Goal: Information Seeking & Learning: Learn about a topic

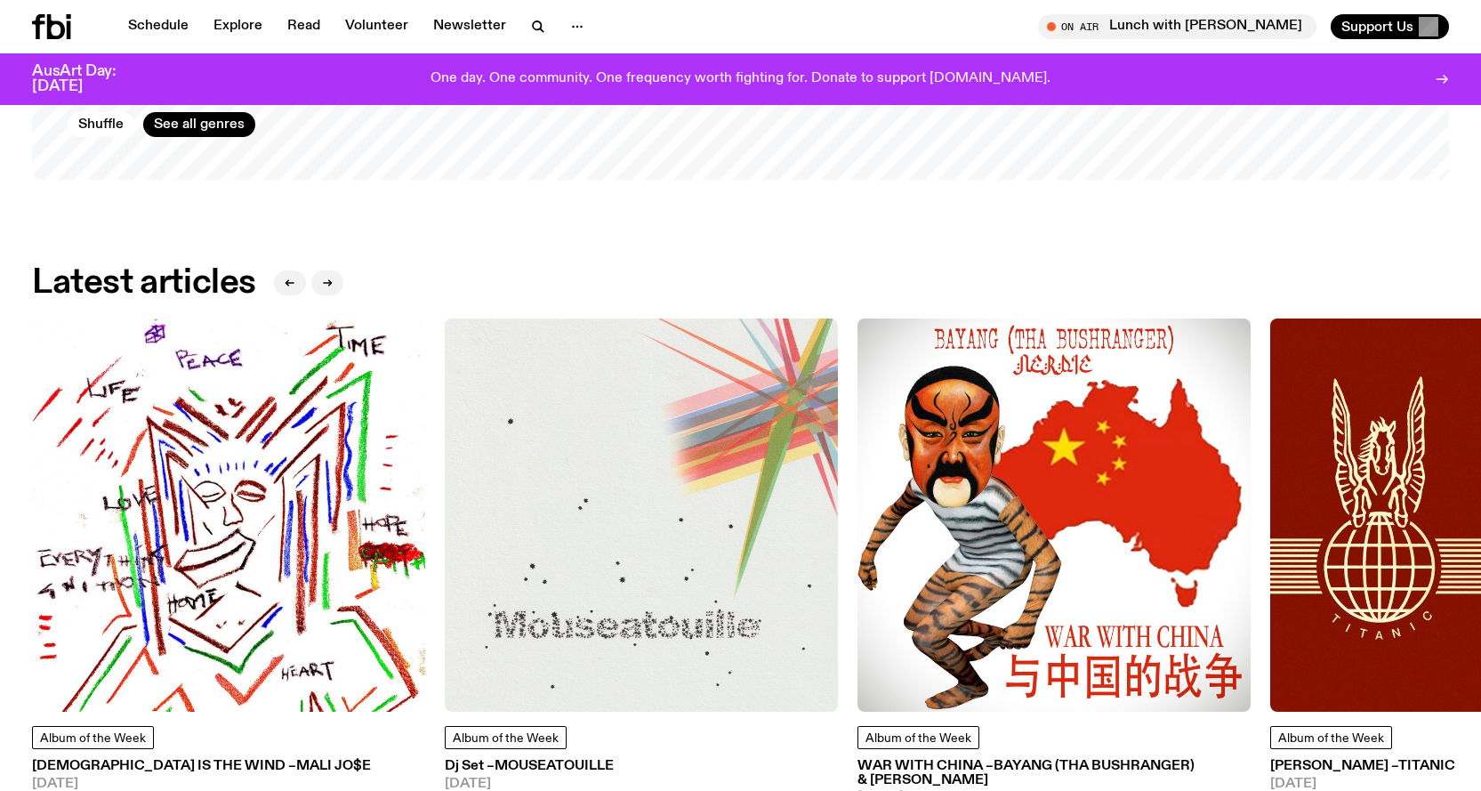
scroll to position [2312, 0]
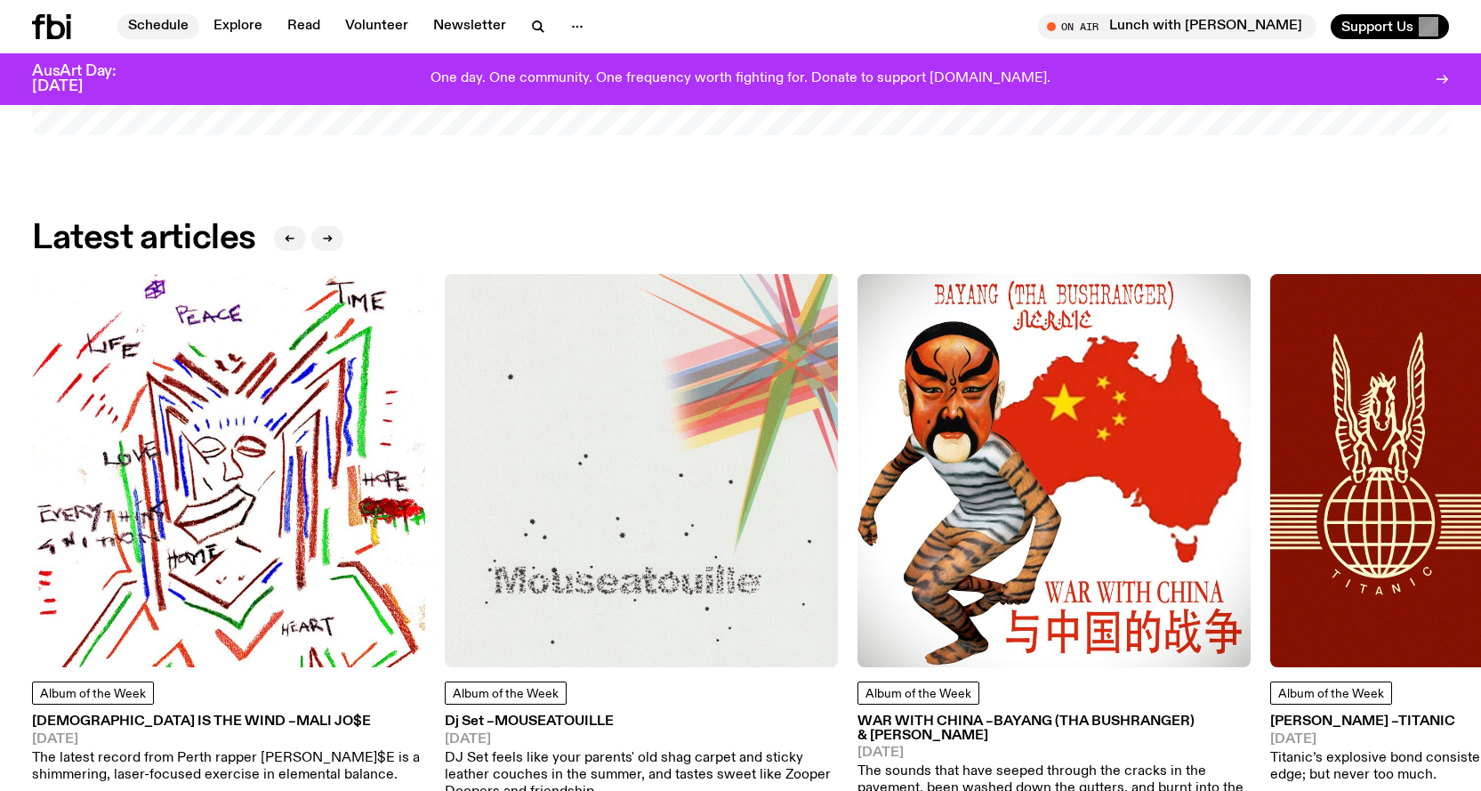
click at [173, 14] on link "Schedule" at bounding box center [158, 26] width 82 height 25
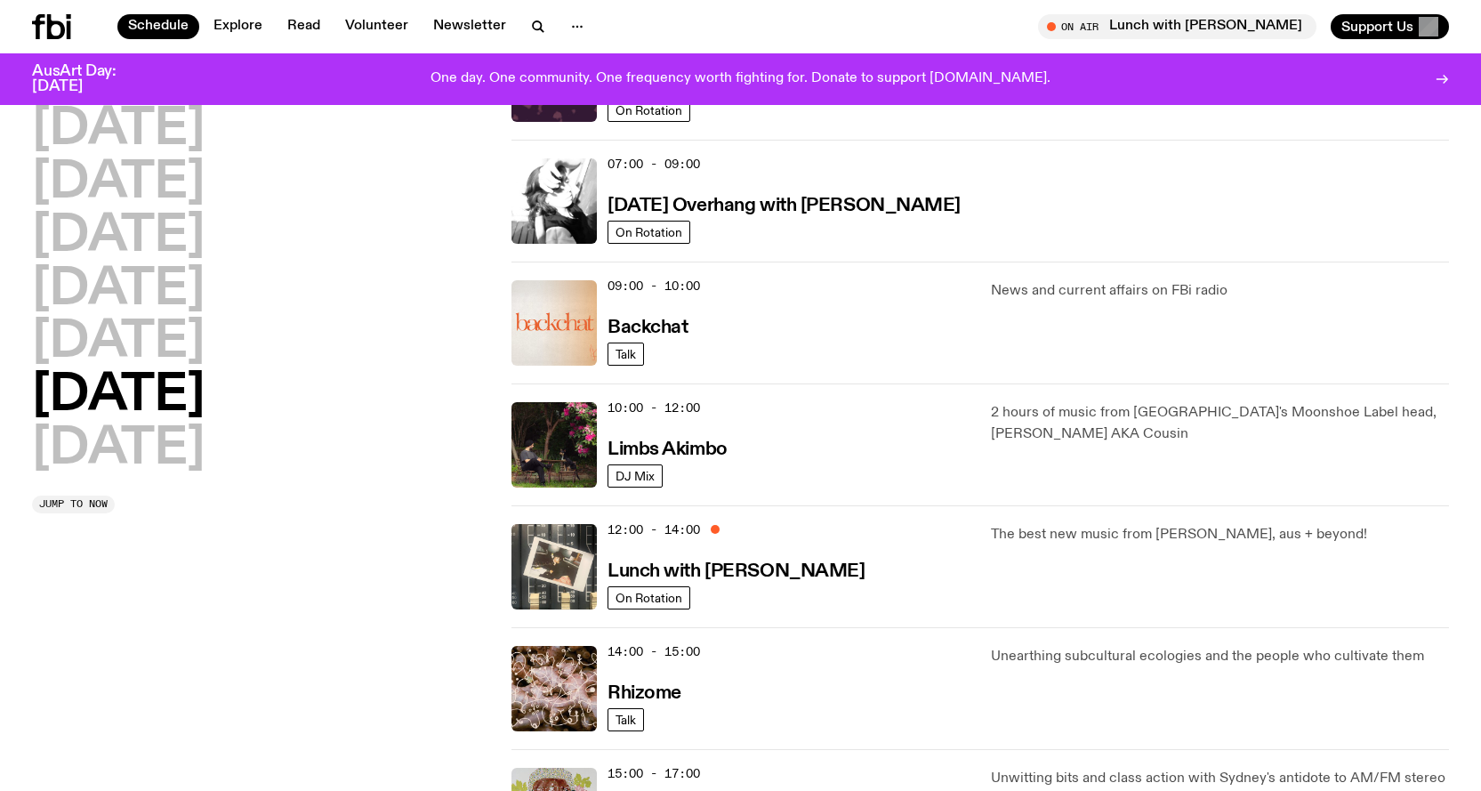
scroll to position [526, 0]
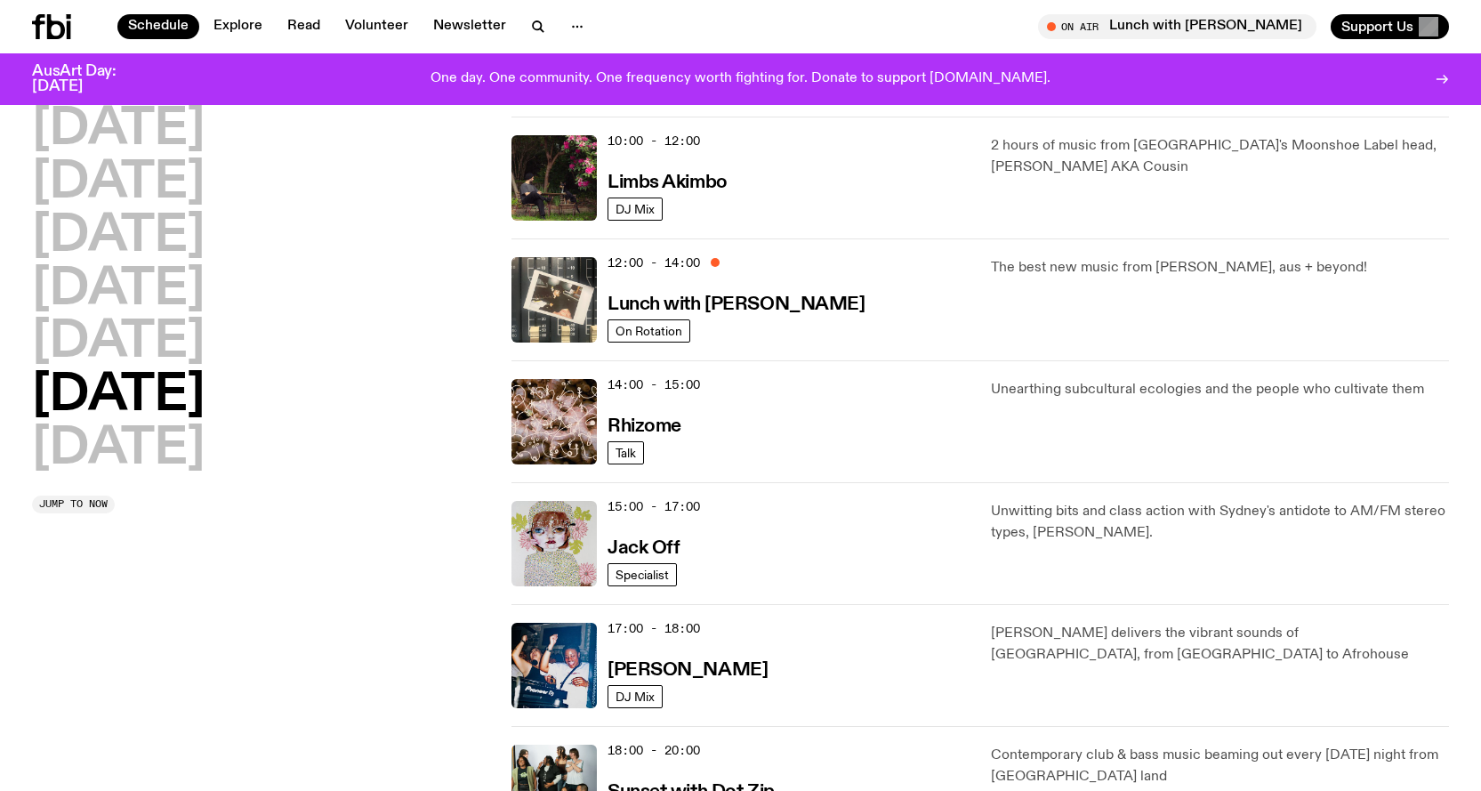
click at [896, 422] on div "14:00 - 15:00 Rhizome" at bounding box center [788, 421] width 362 height 85
click at [629, 426] on h3 "Rhizome" at bounding box center [644, 426] width 74 height 19
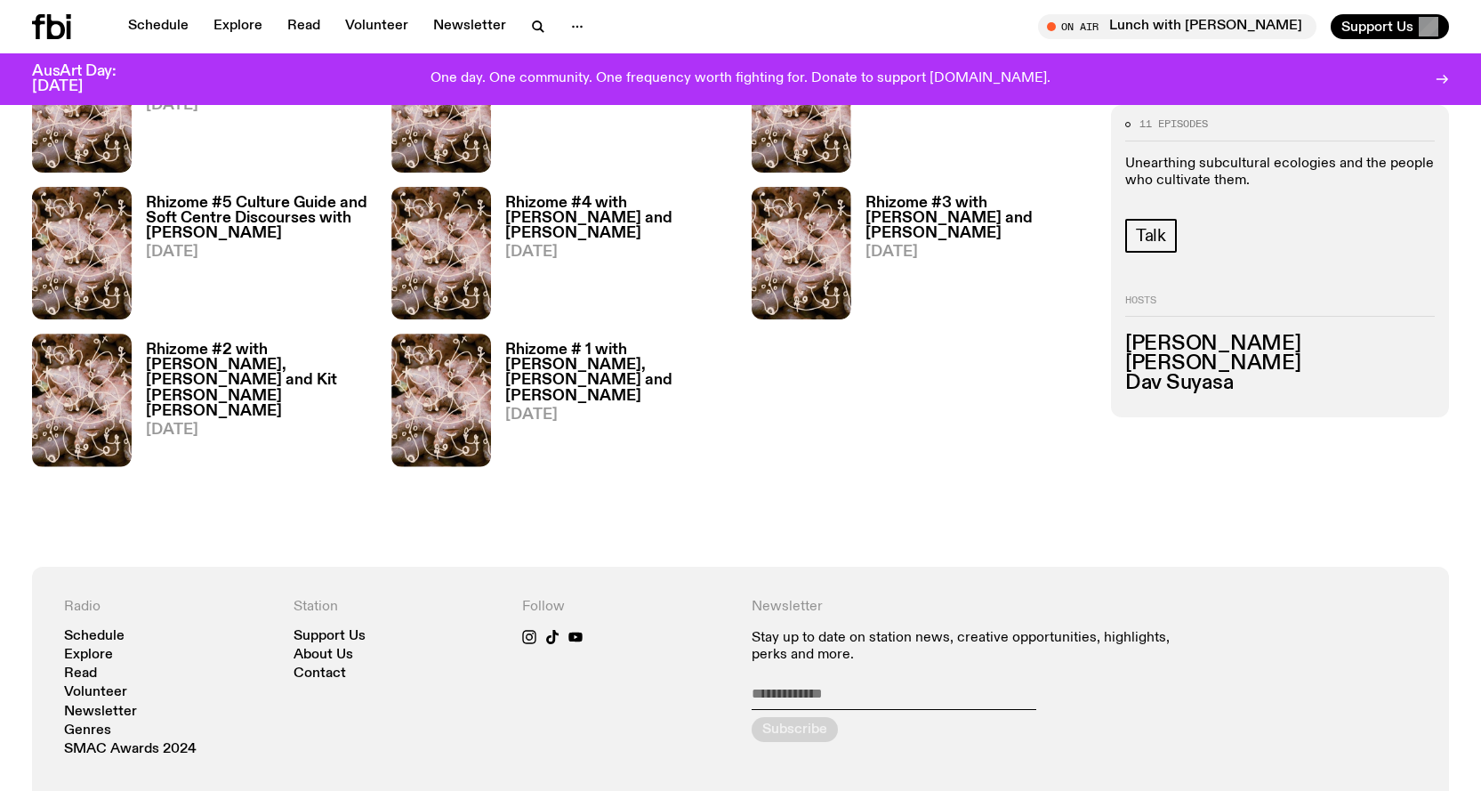
scroll to position [787, 0]
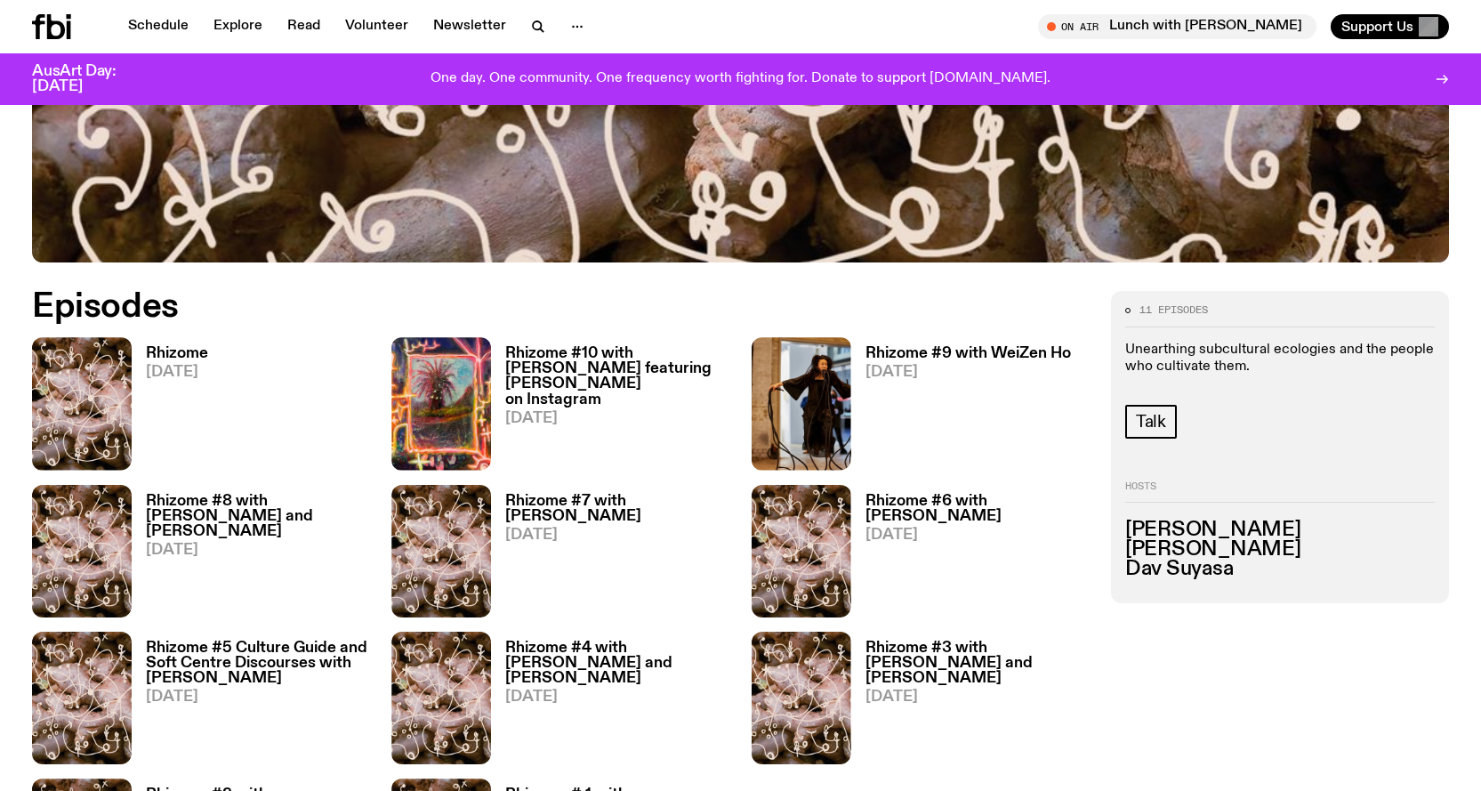
click at [173, 349] on h3 "Rhizome" at bounding box center [177, 353] width 62 height 15
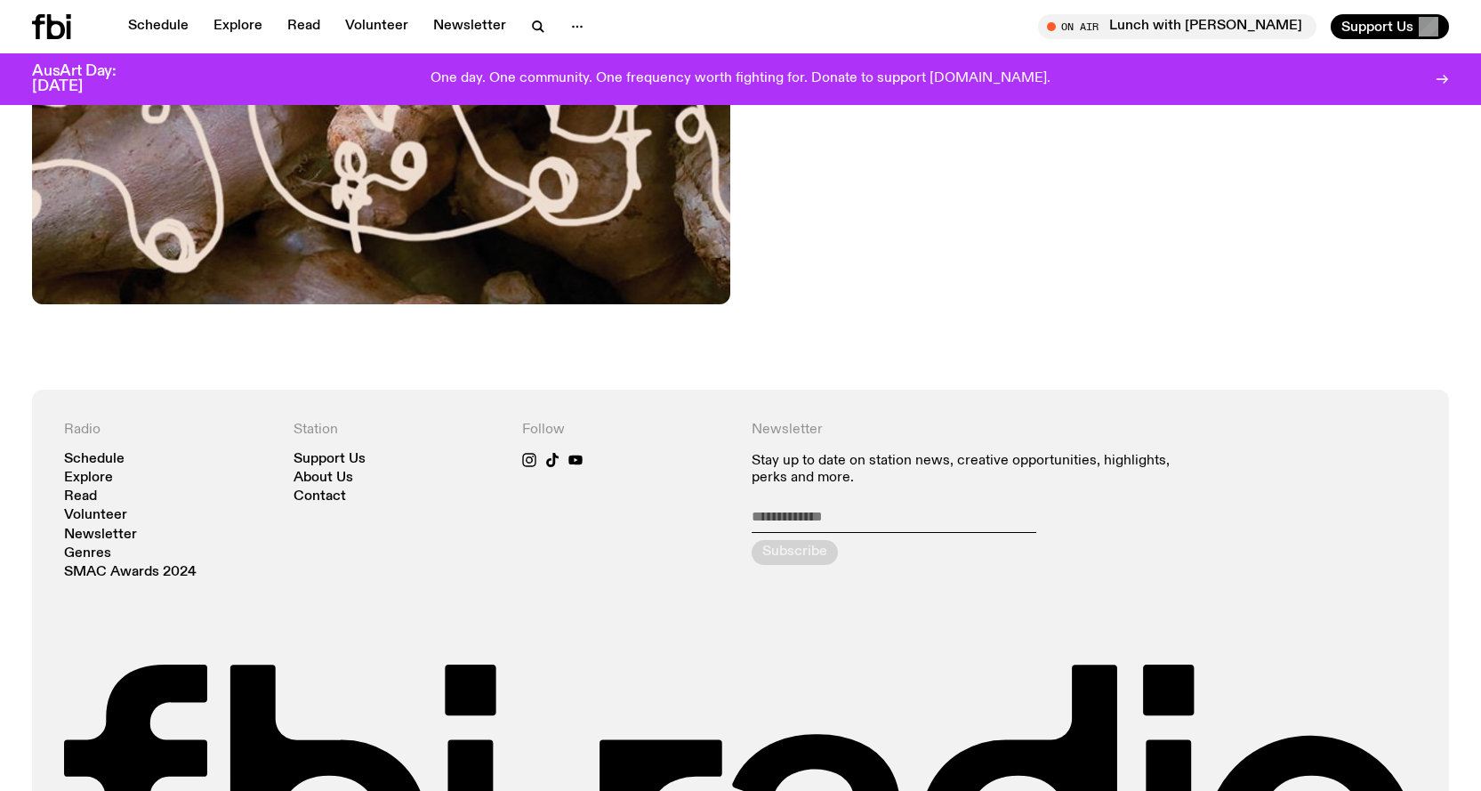
scroll to position [970, 0]
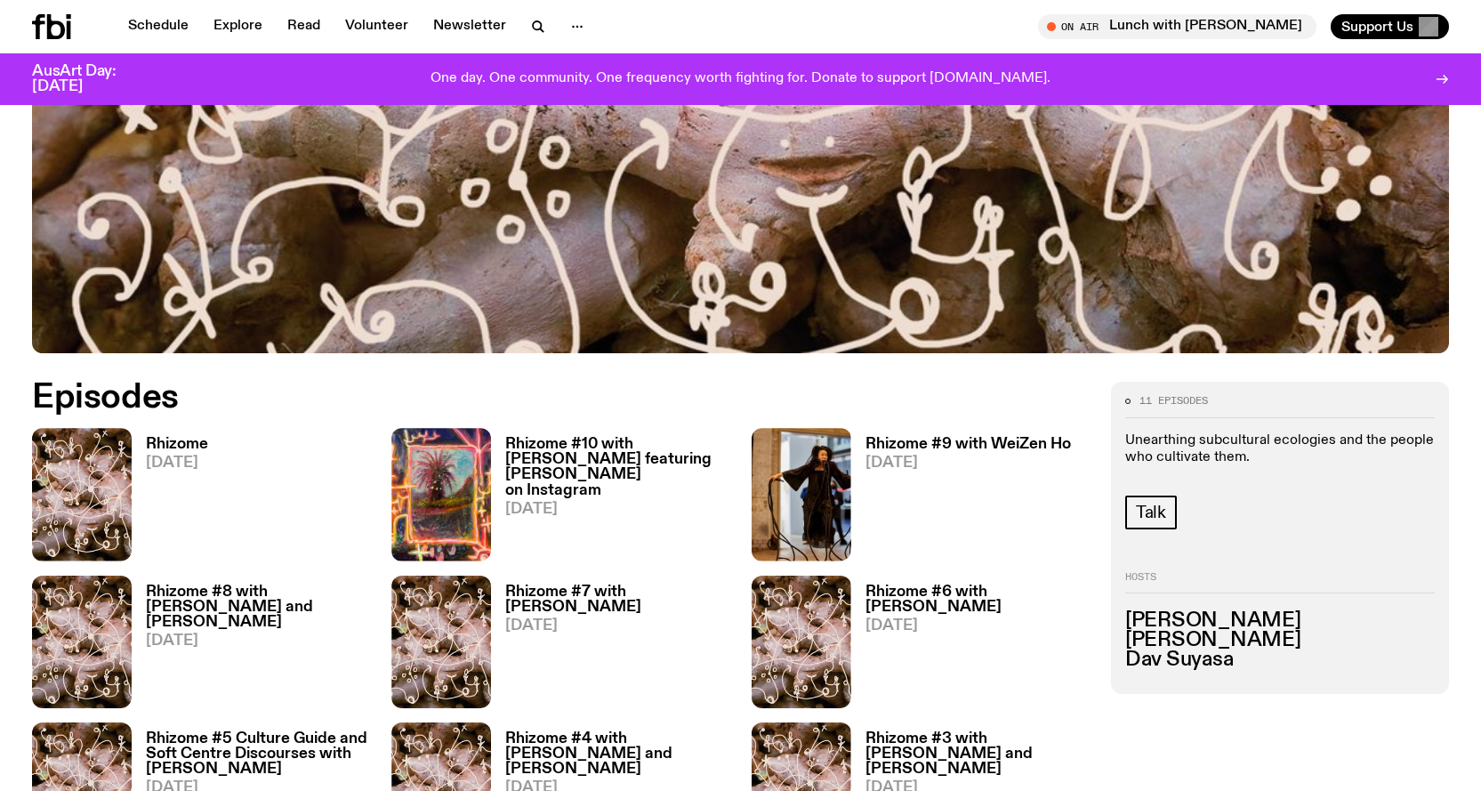
scroll to position [520, 0]
